Goal: Task Accomplishment & Management: Use online tool/utility

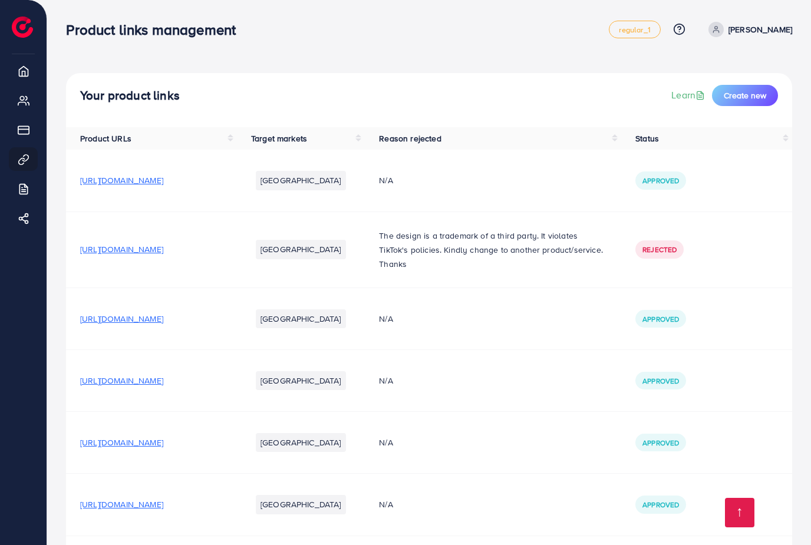
scroll to position [354, 0]
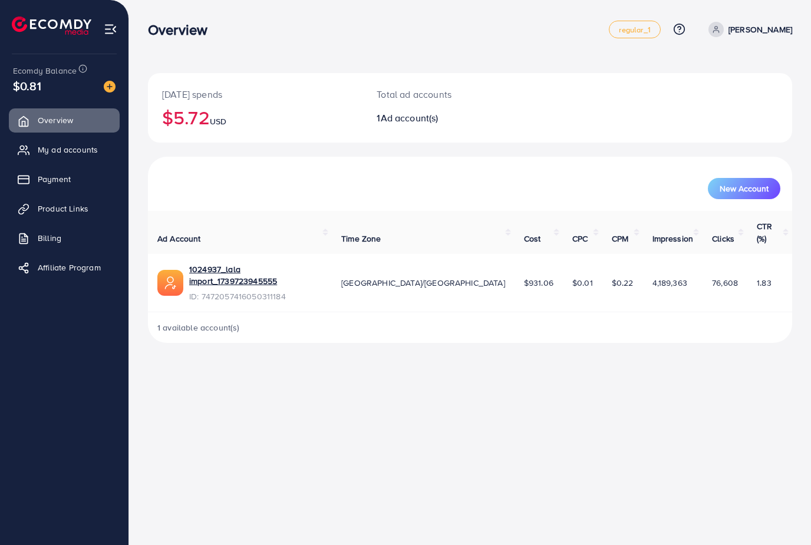
click at [72, 206] on span "Product Links" at bounding box center [63, 209] width 51 height 12
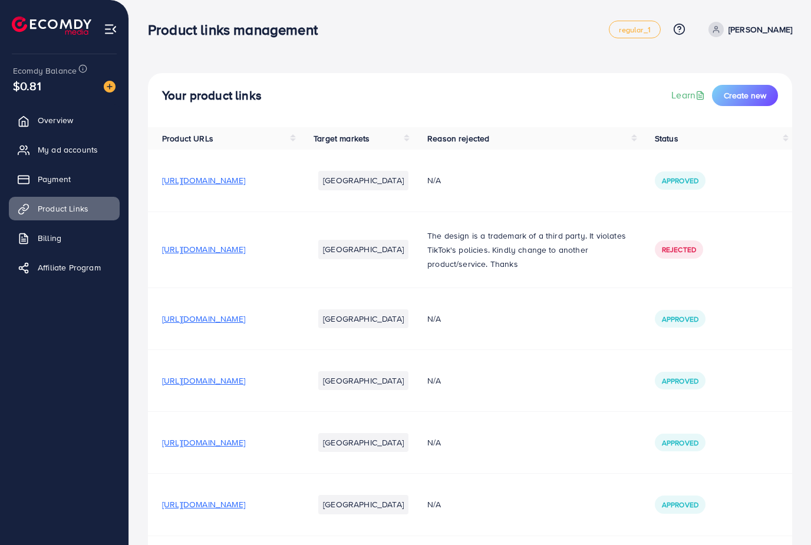
click at [648, 36] on link "regular_1" at bounding box center [634, 30] width 51 height 18
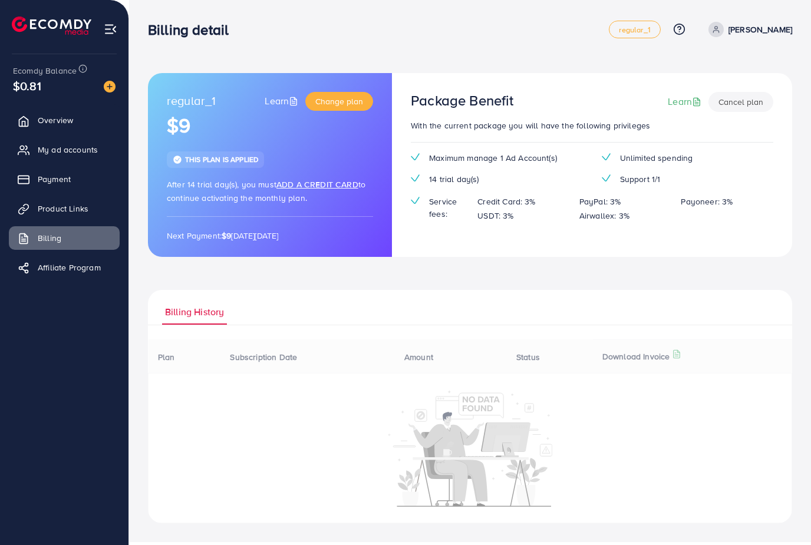
click at [650, 34] on span "regular_1" at bounding box center [634, 30] width 31 height 8
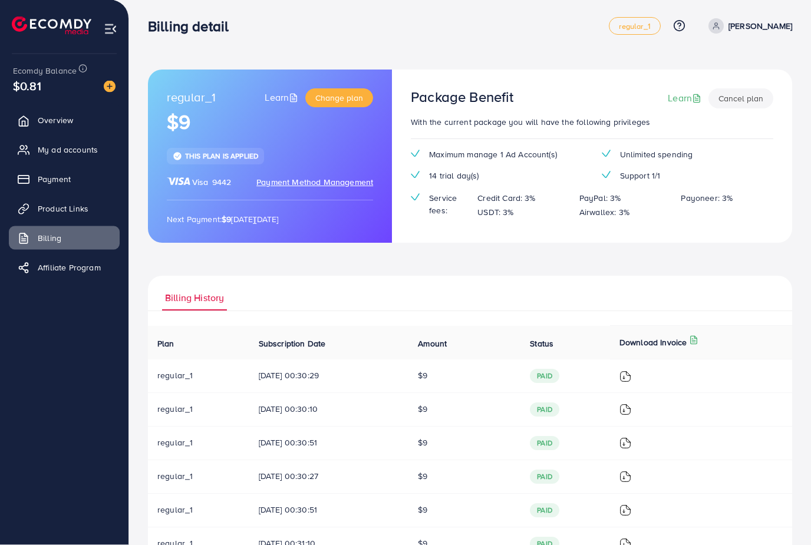
scroll to position [4, 0]
click at [62, 210] on span "Product Links" at bounding box center [63, 209] width 51 height 12
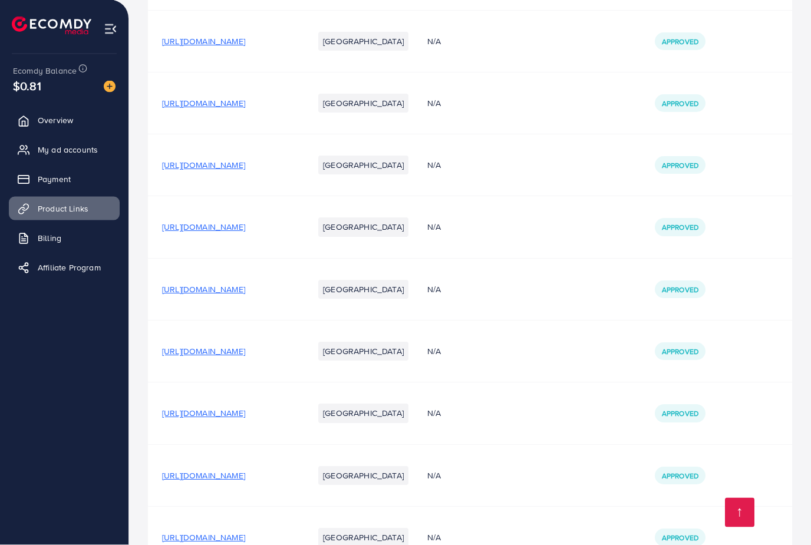
scroll to position [315, 0]
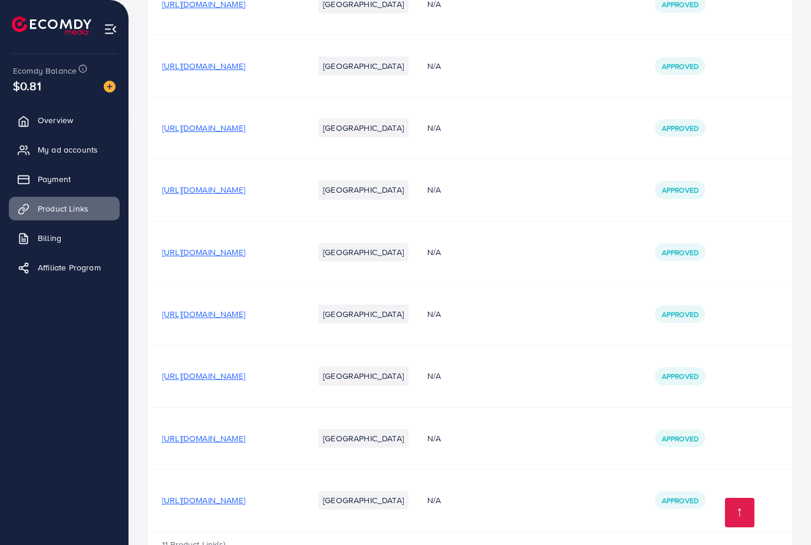
click at [299, 519] on td "[URL][DOMAIN_NAME]" at bounding box center [223, 500] width 151 height 62
click at [245, 502] on span "[URL][DOMAIN_NAME]" at bounding box center [203, 501] width 83 height 12
